Goal: Transaction & Acquisition: Book appointment/travel/reservation

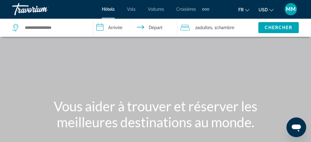
click at [259, 9] on span "USD" at bounding box center [262, 9] width 9 height 5
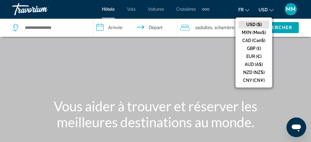
click at [244, 43] on button "CAD (Can$)" at bounding box center [253, 40] width 30 height 8
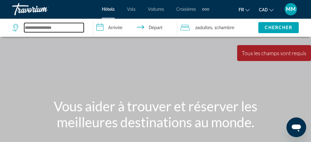
click at [42, 29] on input "Search widget" at bounding box center [53, 27] width 59 height 9
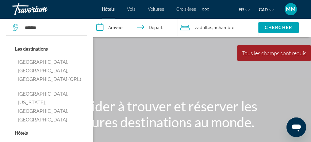
click at [44, 60] on button "[GEOGRAPHIC_DATA], [GEOGRAPHIC_DATA], [GEOGRAPHIC_DATA] (ORL)" at bounding box center [51, 70] width 72 height 29
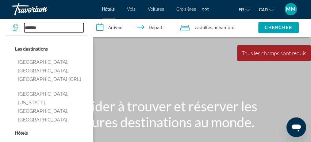
type input "**********"
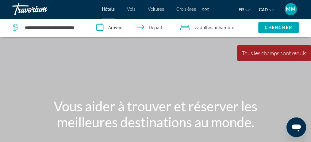
click at [120, 26] on input "**********" at bounding box center [136, 28] width 86 height 20
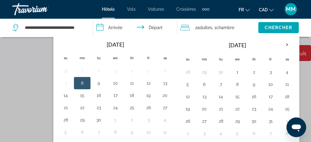
click at [282, 44] on th "Next month" at bounding box center [287, 44] width 17 height 13
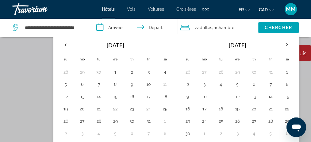
click at [282, 44] on th "Next month" at bounding box center [287, 44] width 17 height 13
click at [183, 121] on button "22" at bounding box center [188, 121] width 10 height 9
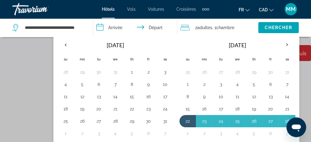
click at [183, 131] on button "1" at bounding box center [188, 133] width 10 height 9
type input "**********"
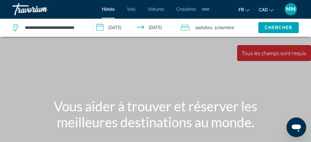
click at [220, 28] on span "Chambre" at bounding box center [225, 27] width 18 height 5
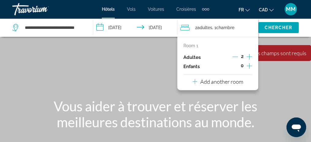
click at [234, 57] on icon "Decrement adults" at bounding box center [235, 57] width 6 height 0
click at [216, 82] on p "Add another room" at bounding box center [221, 81] width 43 height 7
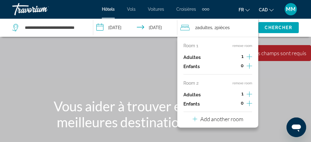
click at [208, 120] on p "Add another room" at bounding box center [221, 119] width 43 height 7
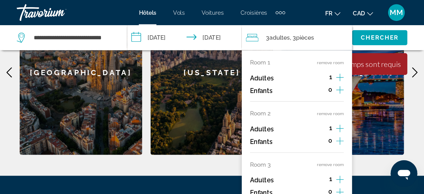
scroll to position [287, 0]
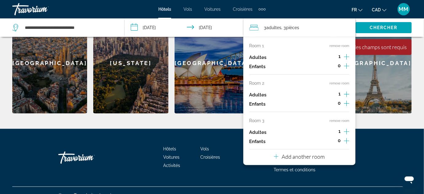
click at [292, 142] on p "Add another room" at bounding box center [302, 156] width 43 height 7
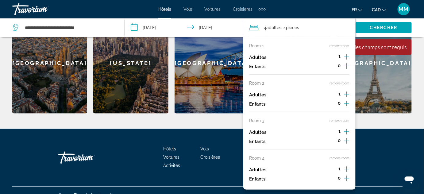
click at [314, 25] on span "Chercher" at bounding box center [383, 27] width 28 height 5
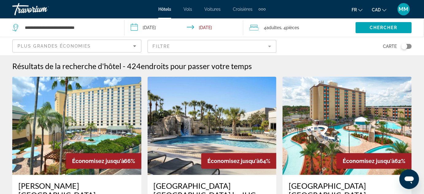
click at [314, 31] on div "4 Adulte Adultes , 4 Chambre pièces" at bounding box center [302, 27] width 106 height 9
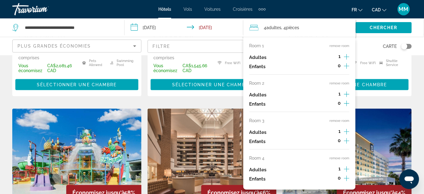
scroll to position [307, 0]
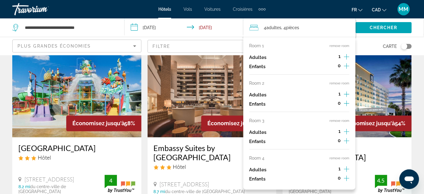
click at [192, 44] on mat-form-field "Filtre" at bounding box center [211, 46] width 129 height 13
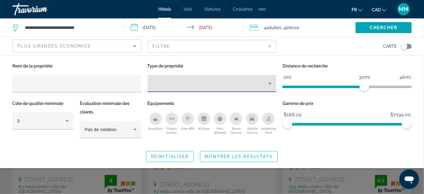
click at [177, 84] on div "Property type" at bounding box center [210, 83] width 116 height 7
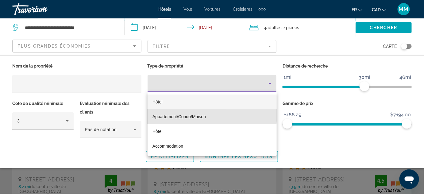
click at [173, 115] on span "Appartement/Condo/Maison" at bounding box center [178, 116] width 53 height 5
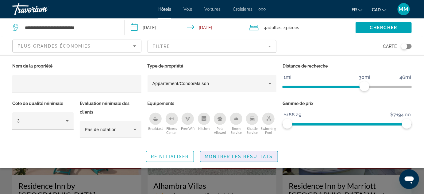
click at [242, 142] on span "Montrer les résultats" at bounding box center [239, 156] width 68 height 5
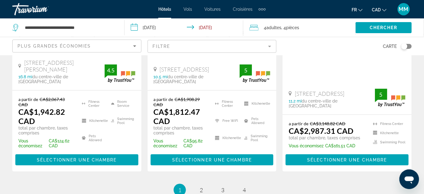
scroll to position [999, 0]
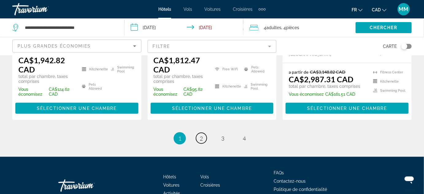
click at [204, 133] on link "page 2" at bounding box center [201, 138] width 11 height 11
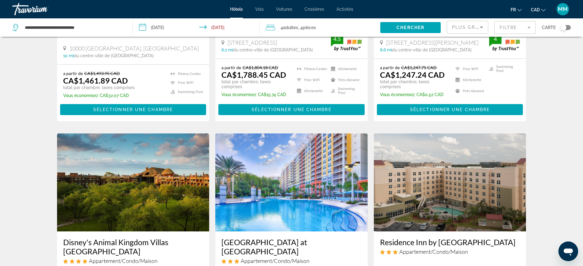
scroll to position [805, 0]
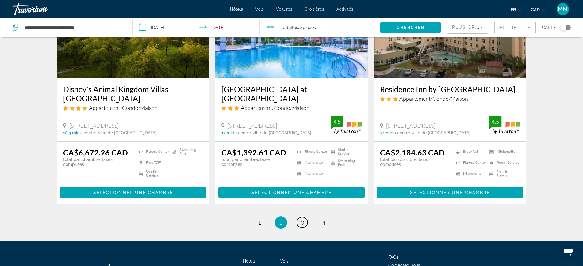
click at [302, 142] on span "3" at bounding box center [302, 222] width 3 height 7
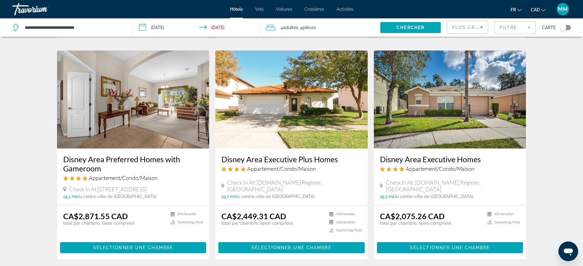
scroll to position [802, 0]
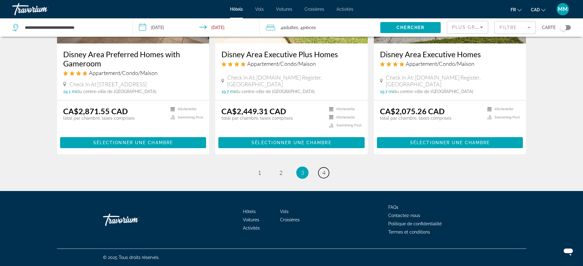
click at [314, 142] on span "4" at bounding box center [323, 172] width 3 height 7
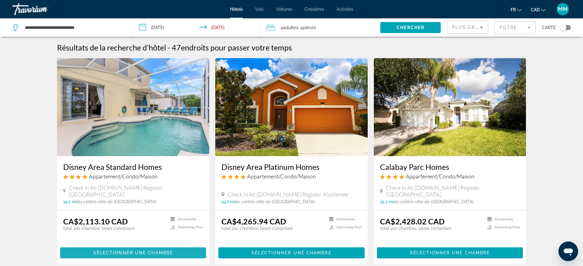
click at [132, 142] on span "Sélectionner une chambre" at bounding box center [133, 253] width 80 height 5
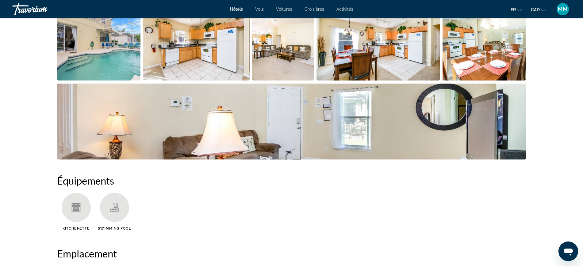
scroll to position [153, 0]
